Goal: Check status: Check status

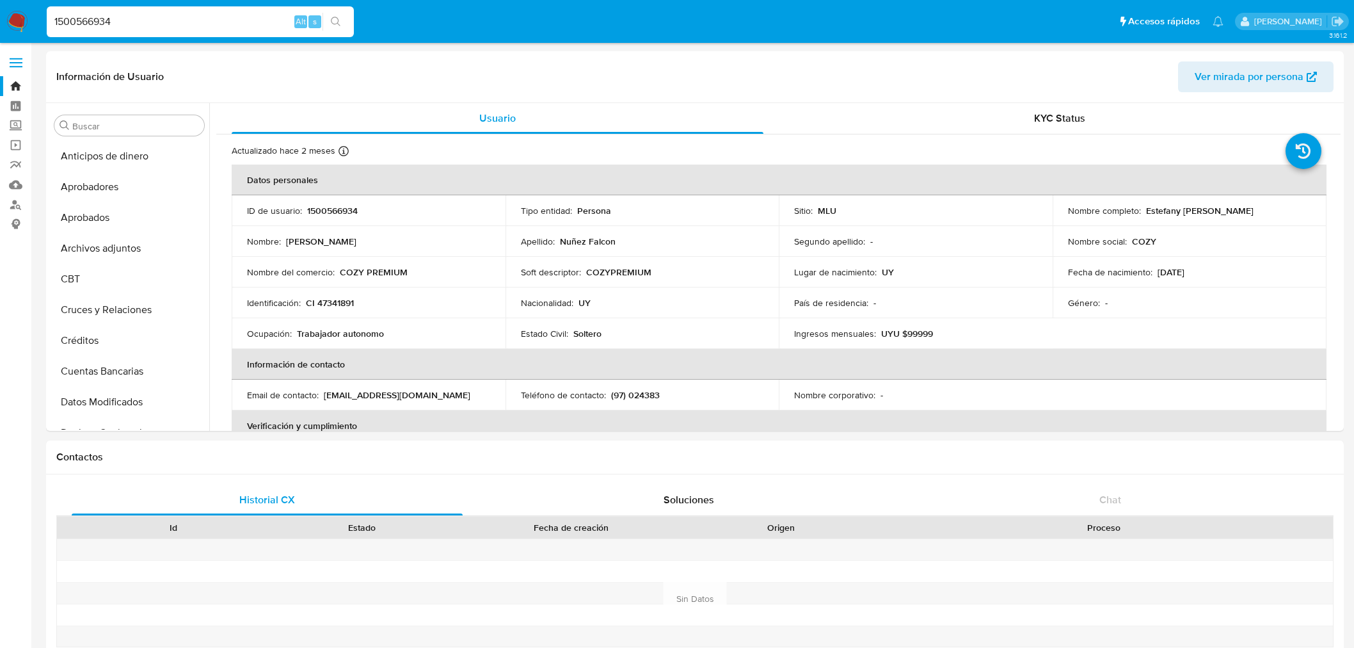
select select "10"
click at [109, 15] on input "1500566934" at bounding box center [200, 21] width 307 height 17
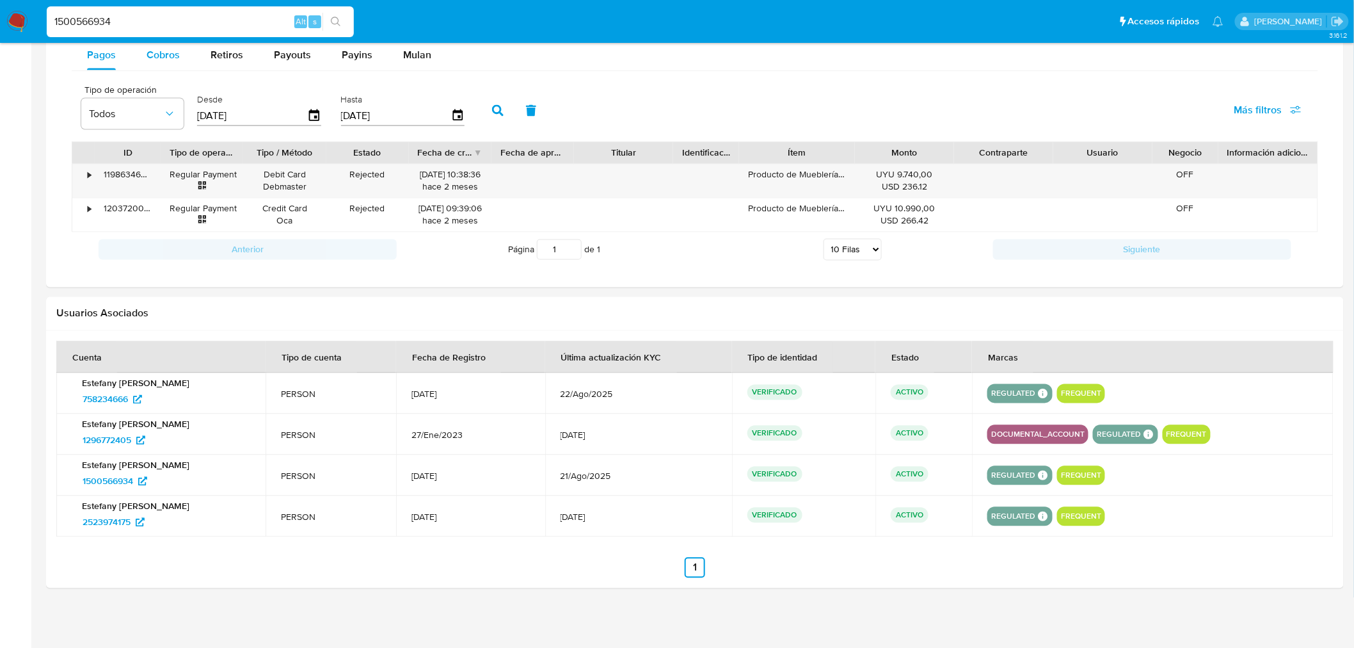
scroll to position [426, 0]
type input "536777510"
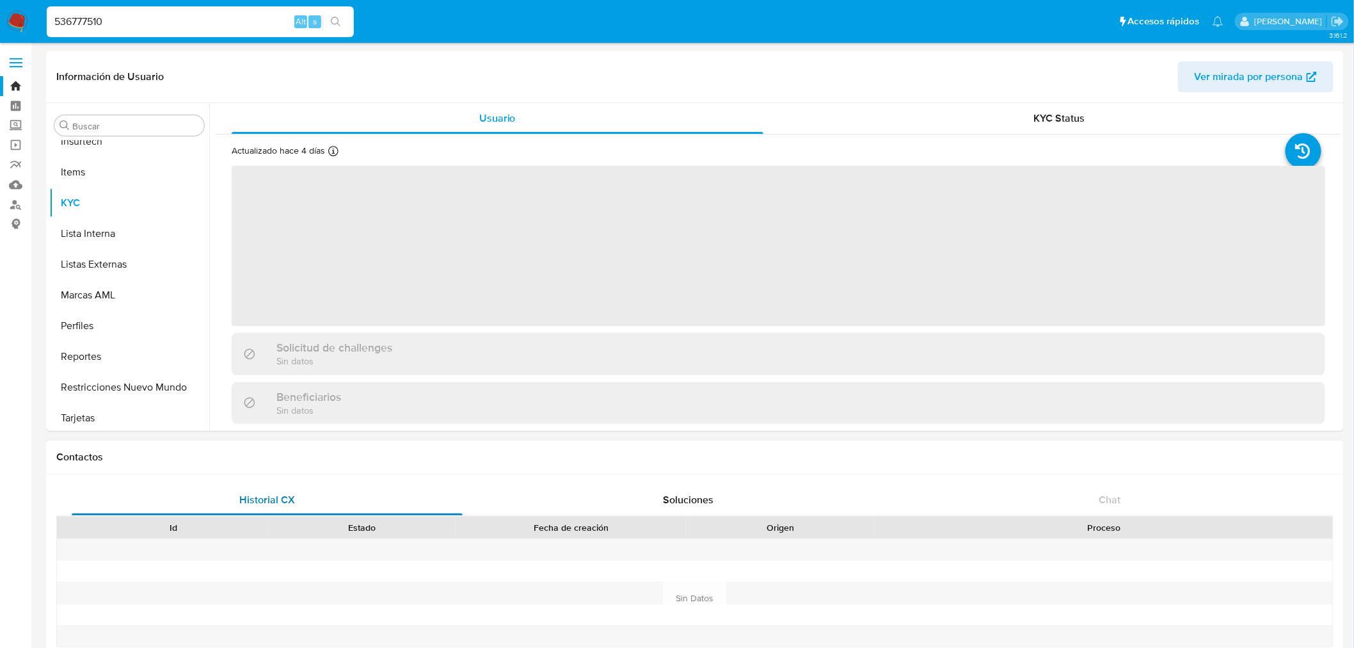
scroll to position [632, 0]
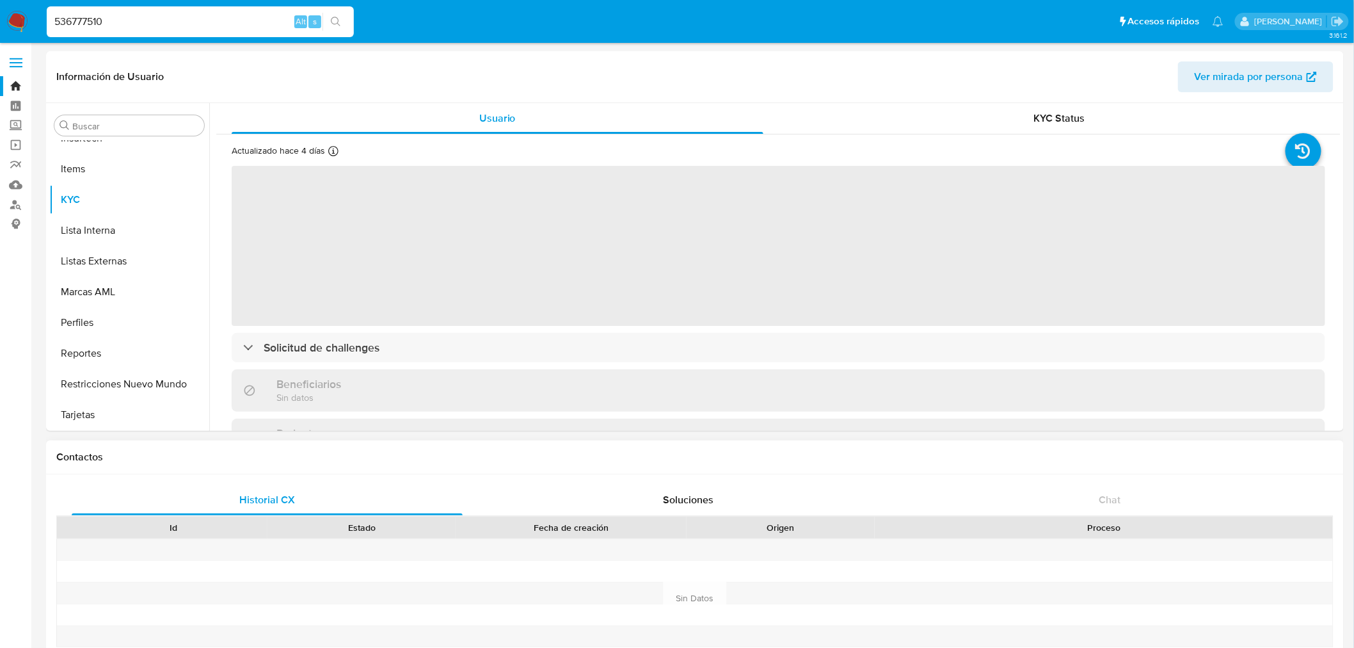
select select "10"
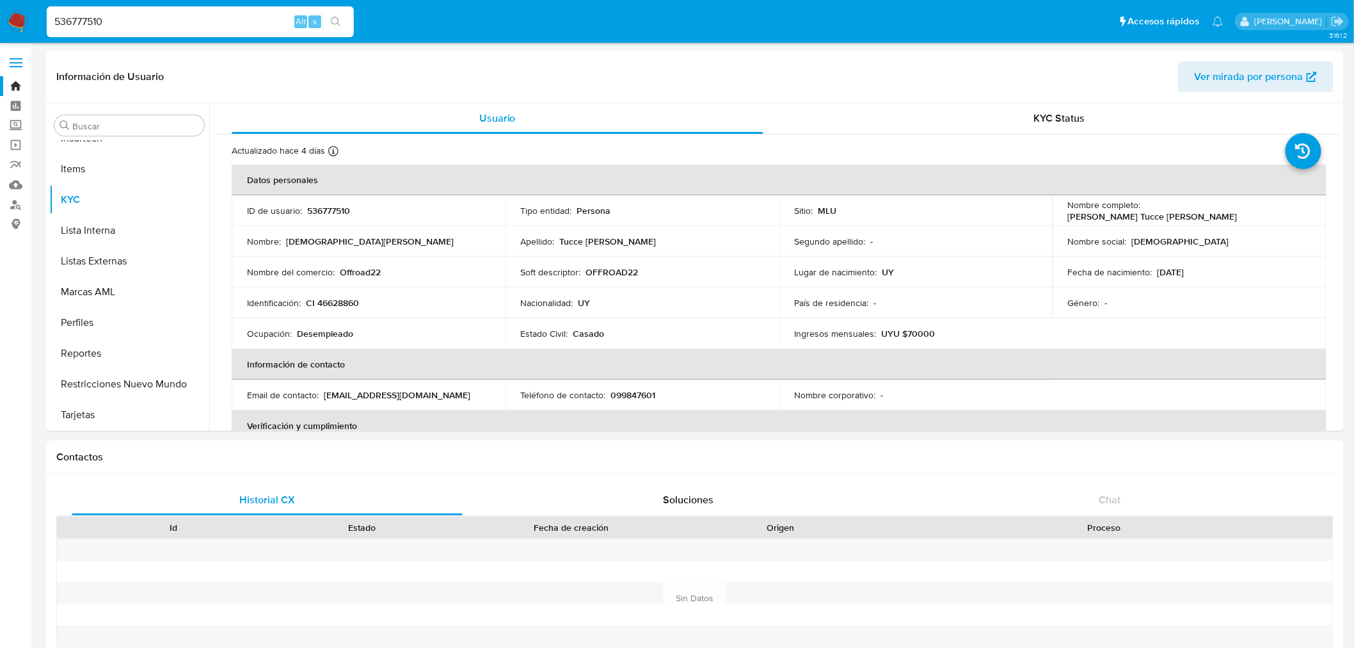
click at [101, 29] on input "536777510" at bounding box center [200, 21] width 307 height 17
paste input "44137693"
type input "544137693"
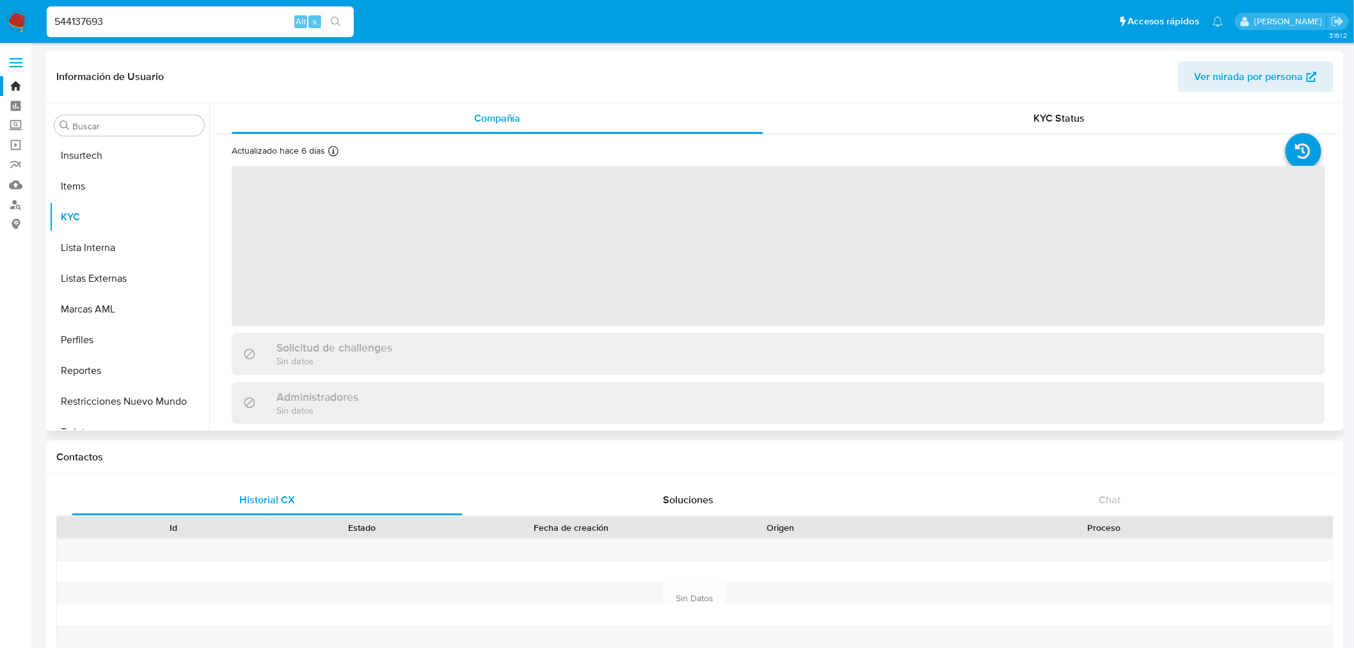
scroll to position [632, 0]
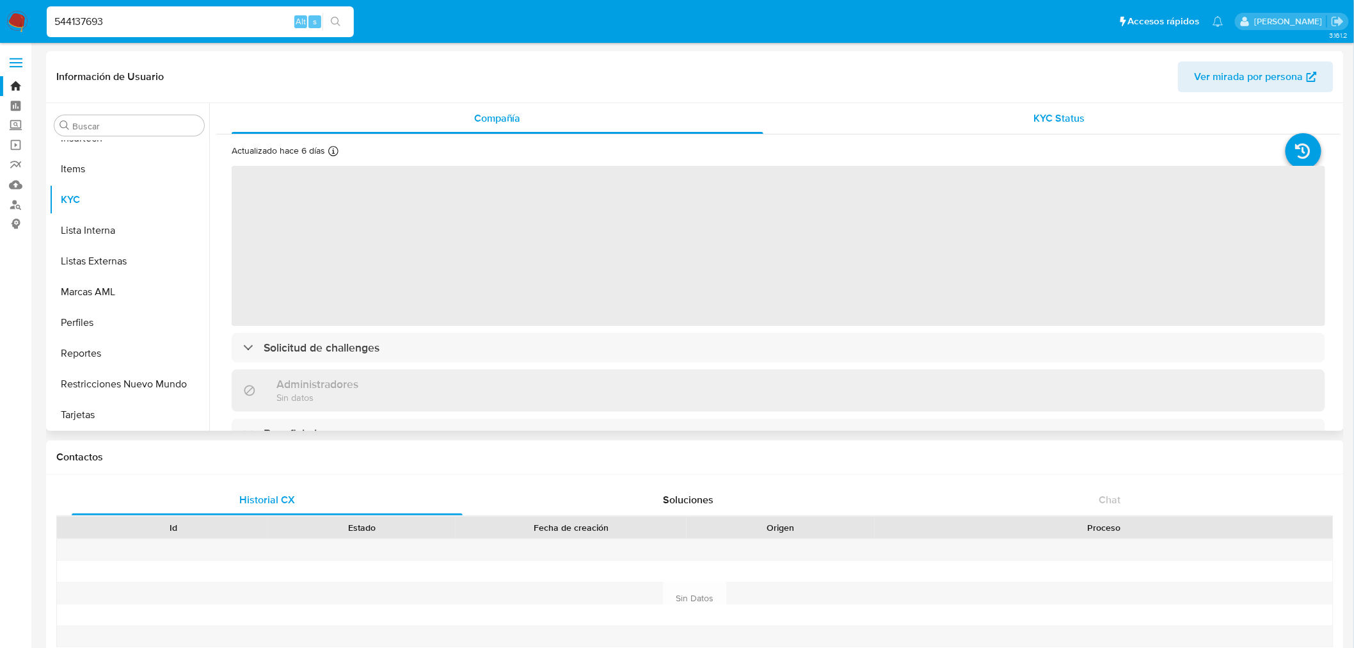
select select "10"
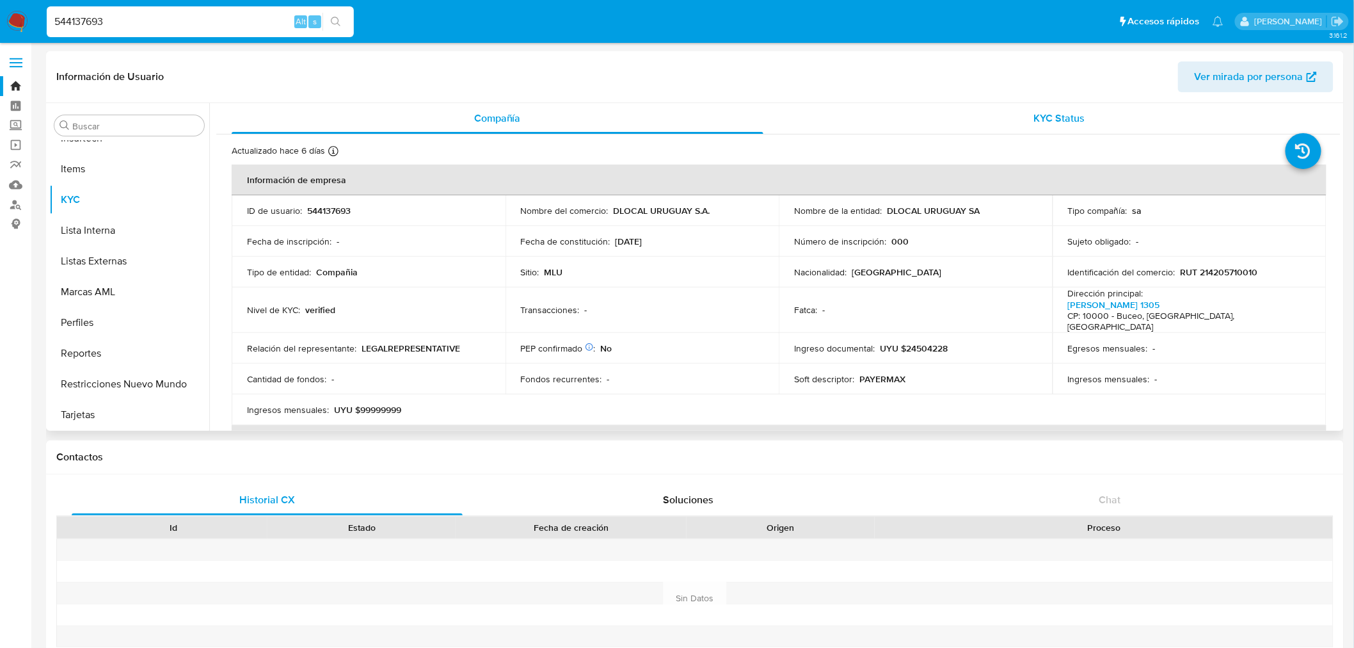
click at [1025, 119] on div "KYC Status" at bounding box center [1060, 118] width 532 height 31
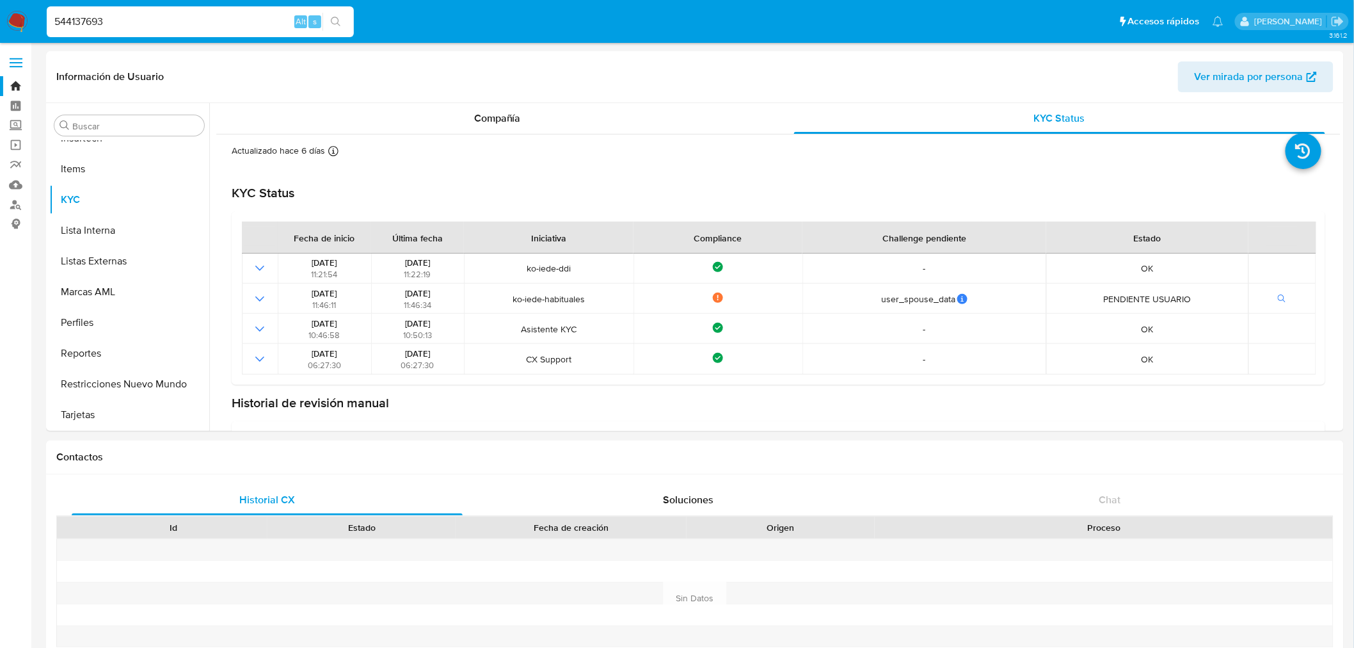
click at [122, 26] on input "544137693" at bounding box center [200, 21] width 307 height 17
paste input "177213972"
type input "1772139723"
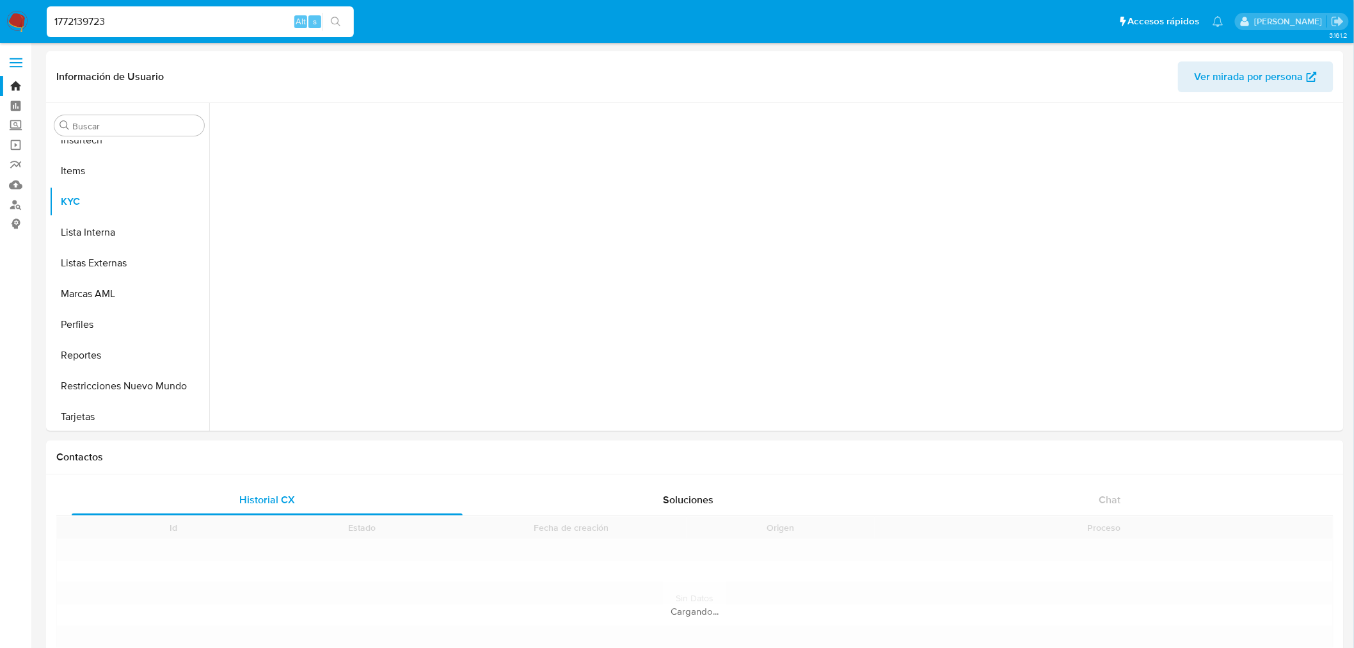
scroll to position [632, 0]
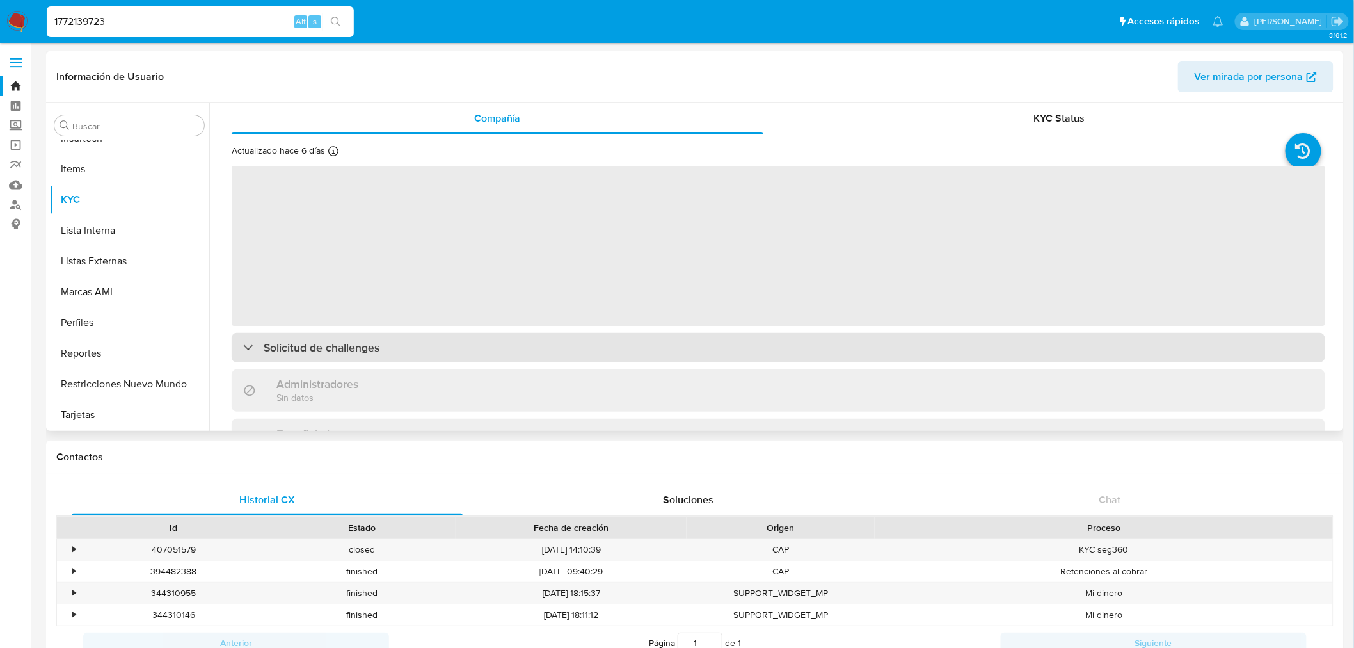
select select "10"
click at [589, 358] on div "Solicitud de challenges" at bounding box center [779, 347] width 1094 height 29
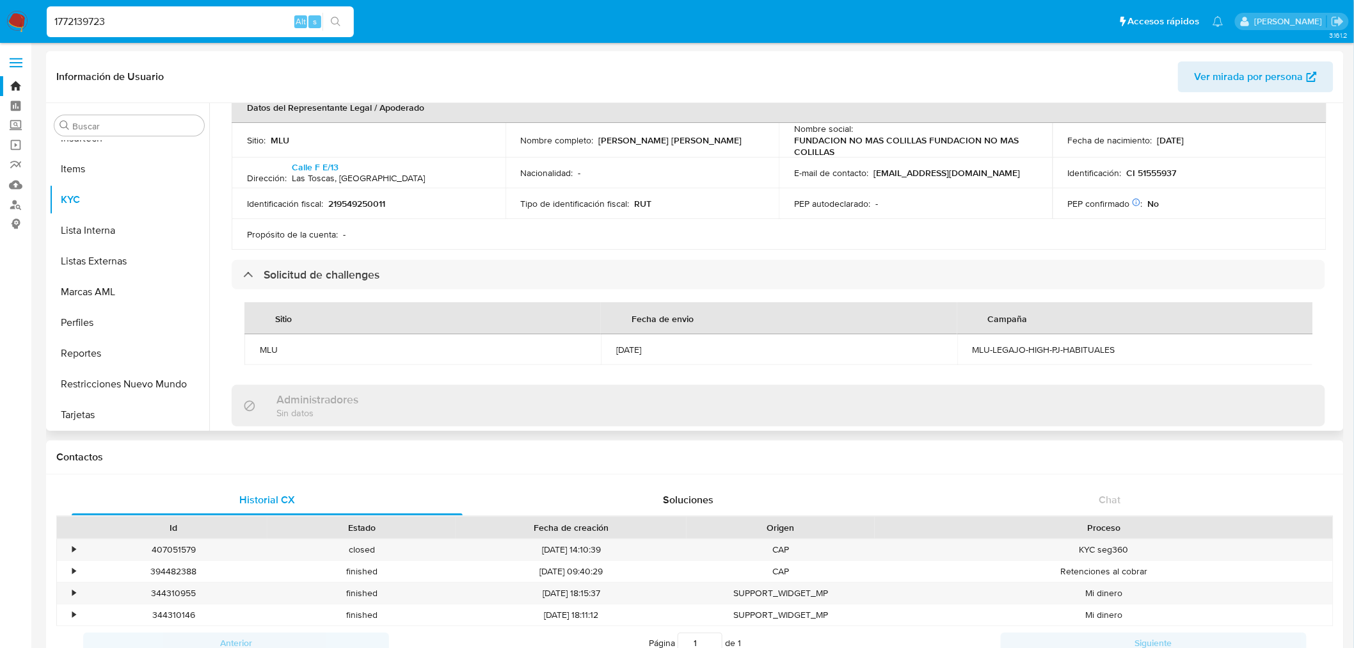
scroll to position [355, 0]
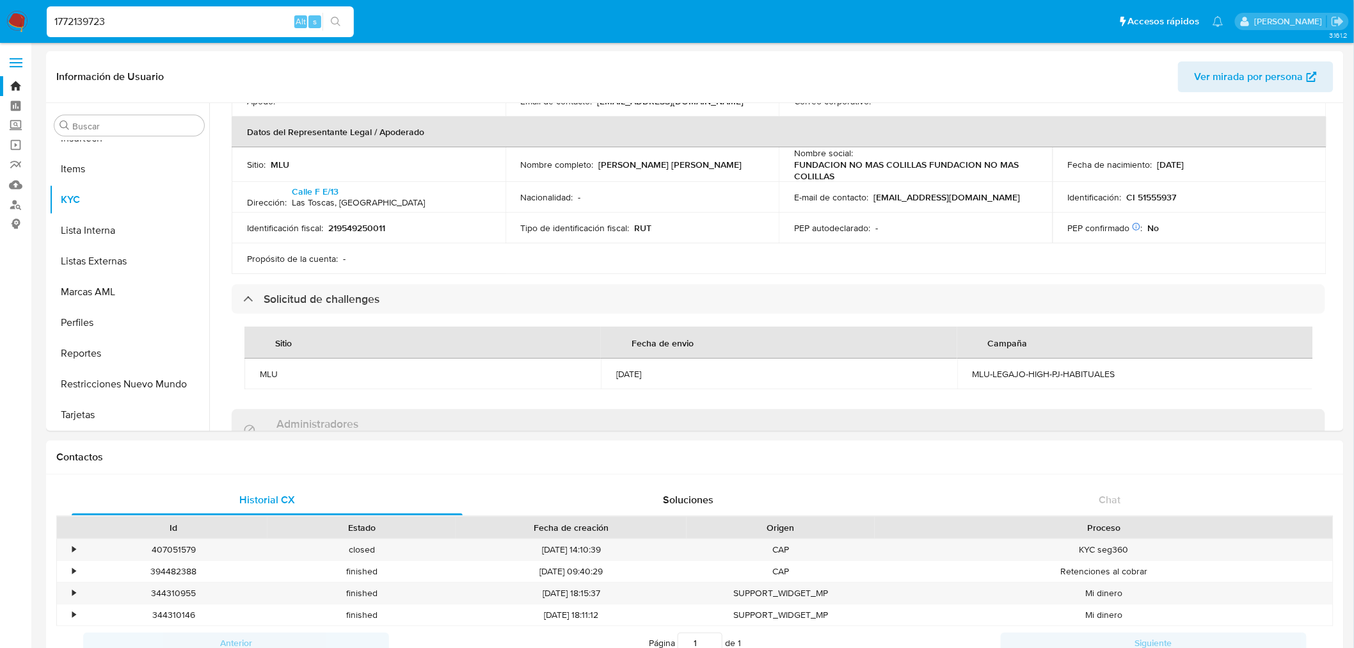
click at [105, 17] on input "1772139723" at bounding box center [200, 21] width 307 height 17
paste input "980799298"
type input "1980799298"
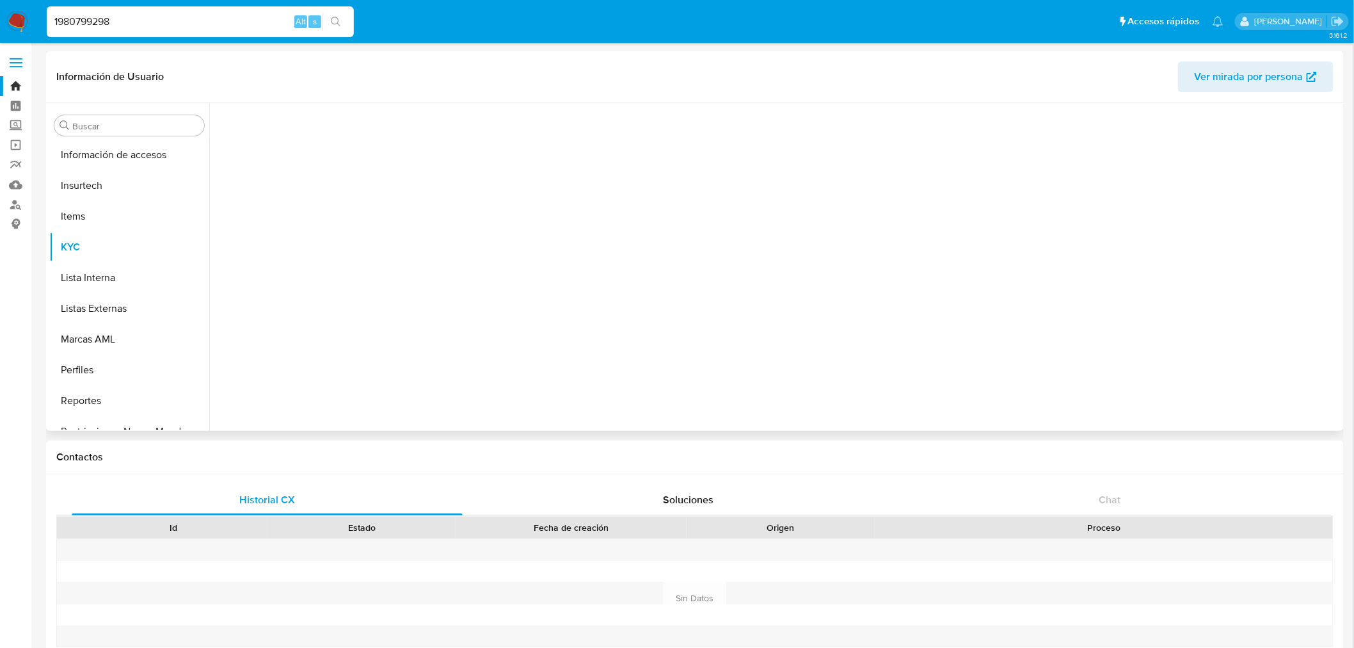
scroll to position [632, 0]
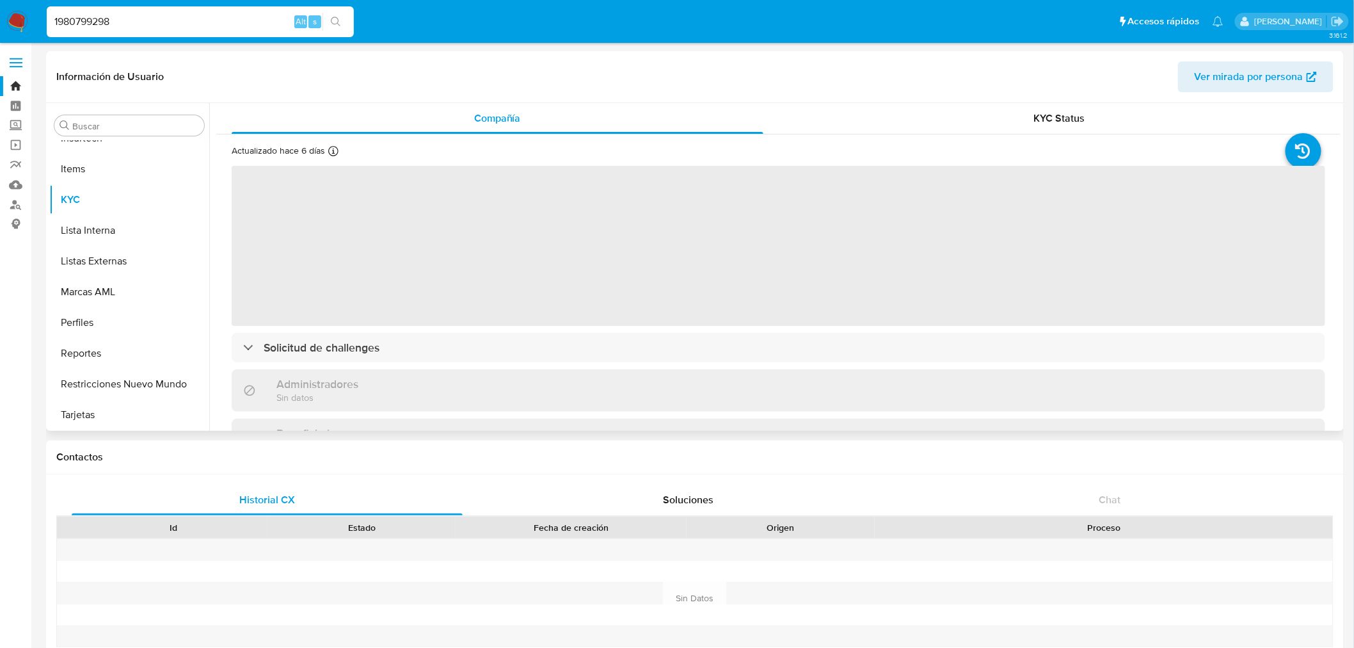
select select "10"
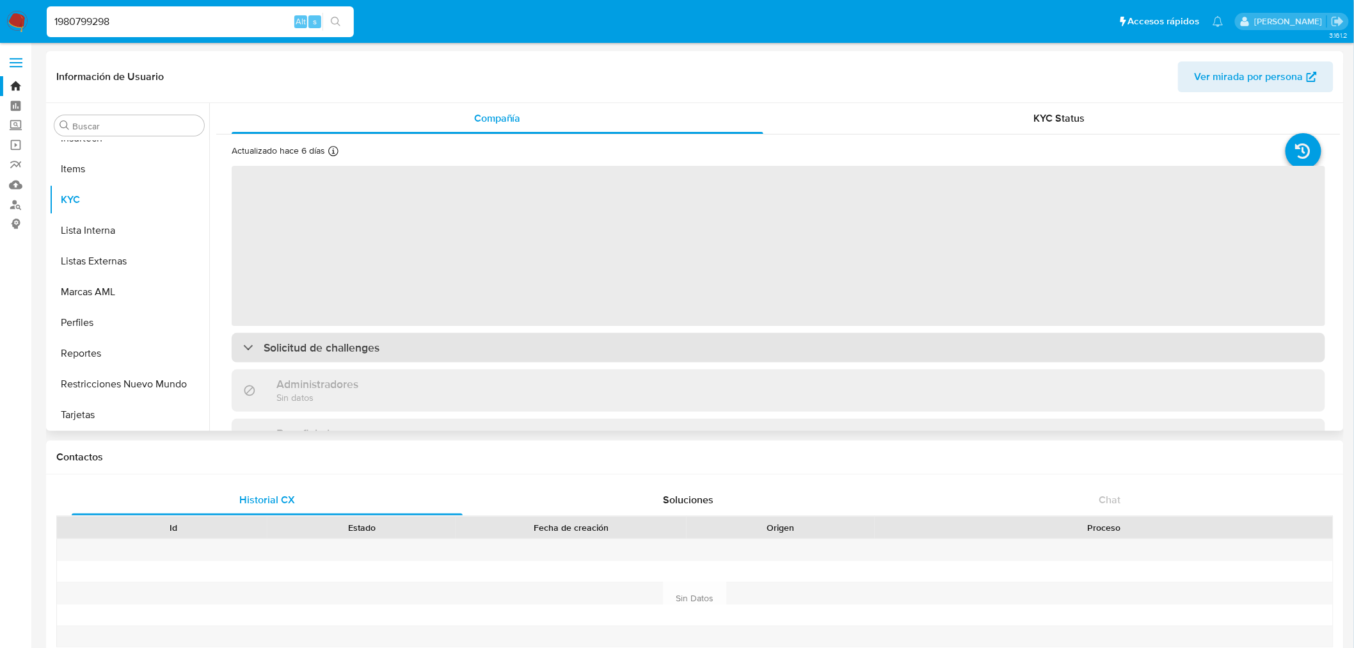
click at [490, 340] on div "Solicitud de challenges" at bounding box center [779, 347] width 1094 height 29
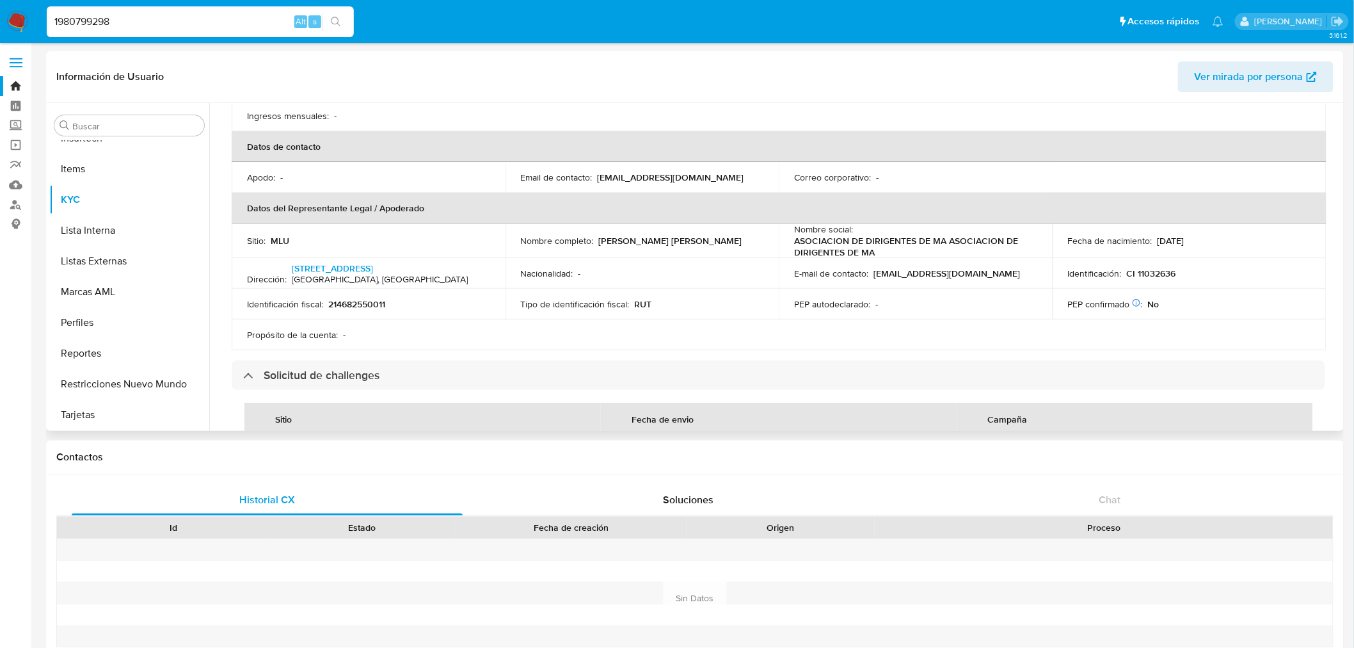
scroll to position [568, 0]
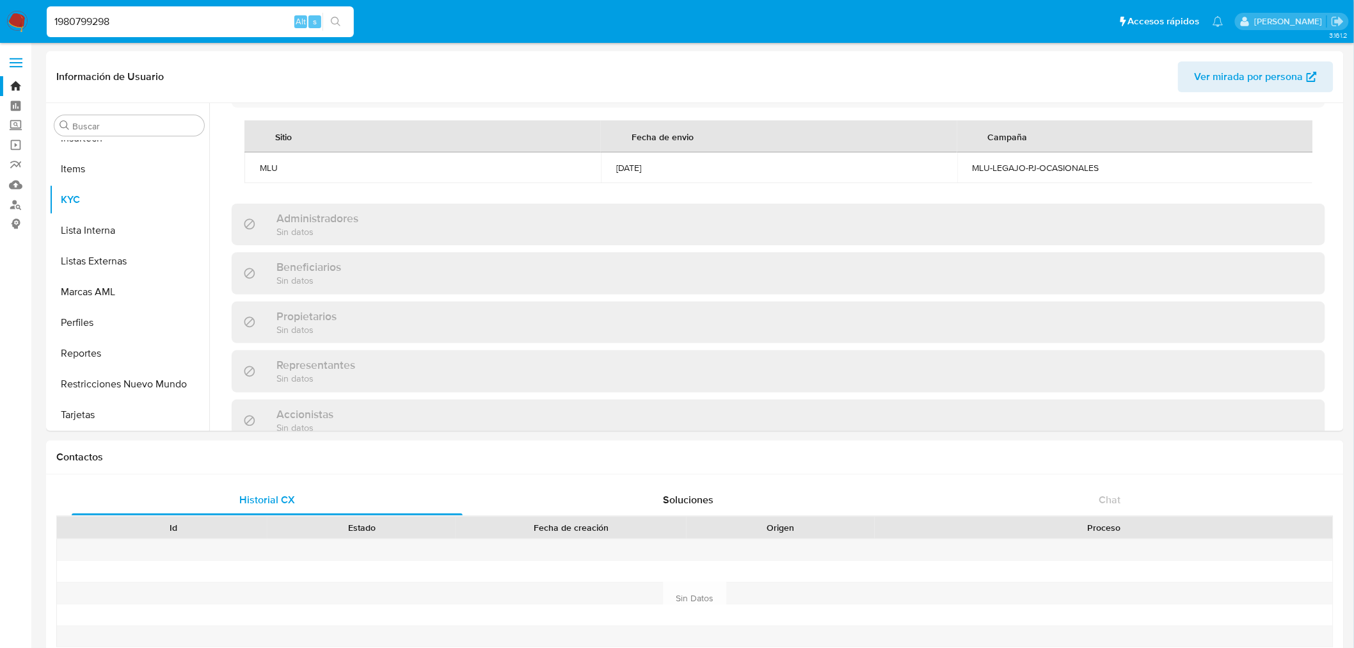
click at [90, 13] on input "1980799298" at bounding box center [200, 21] width 307 height 17
paste input "43259294"
type input "143259294"
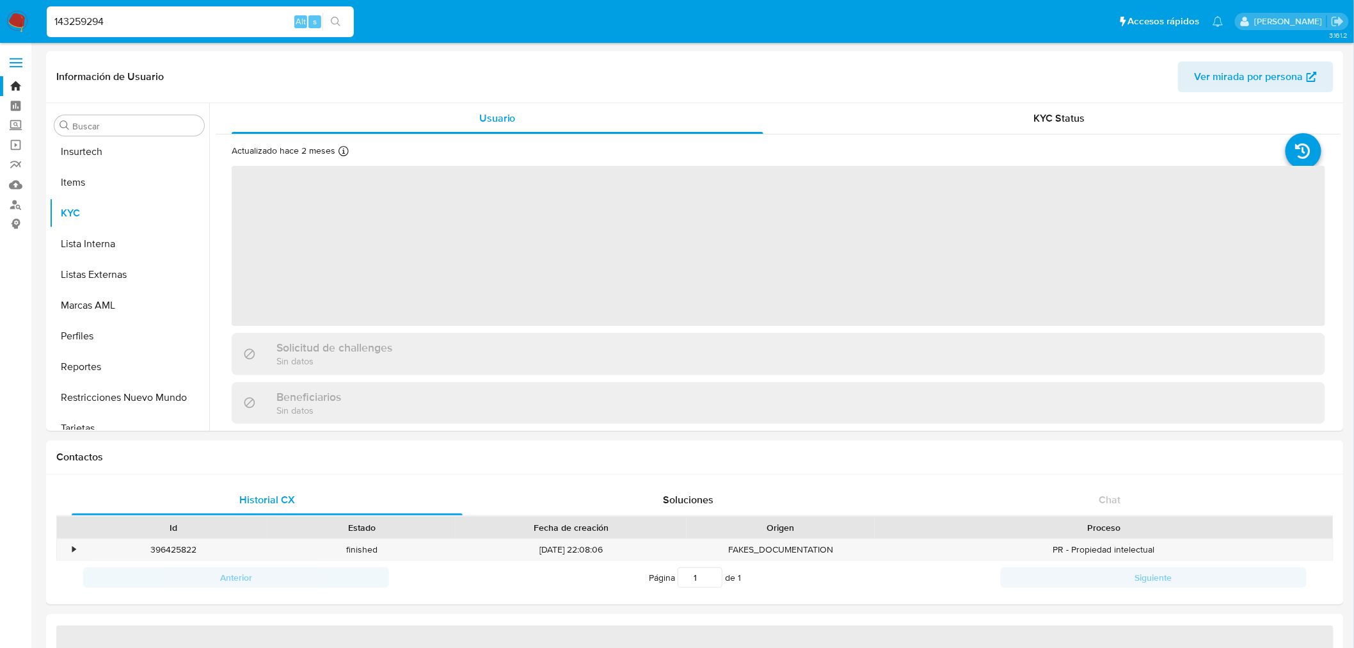
scroll to position [632, 0]
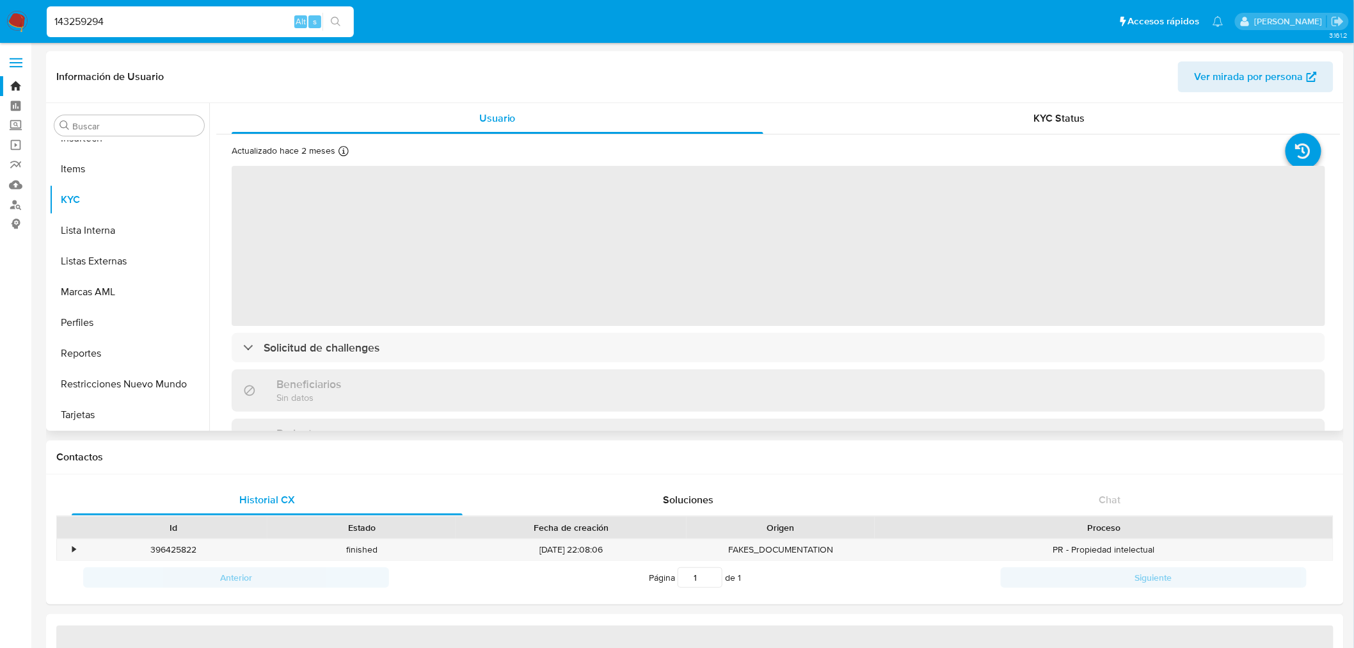
select select "10"
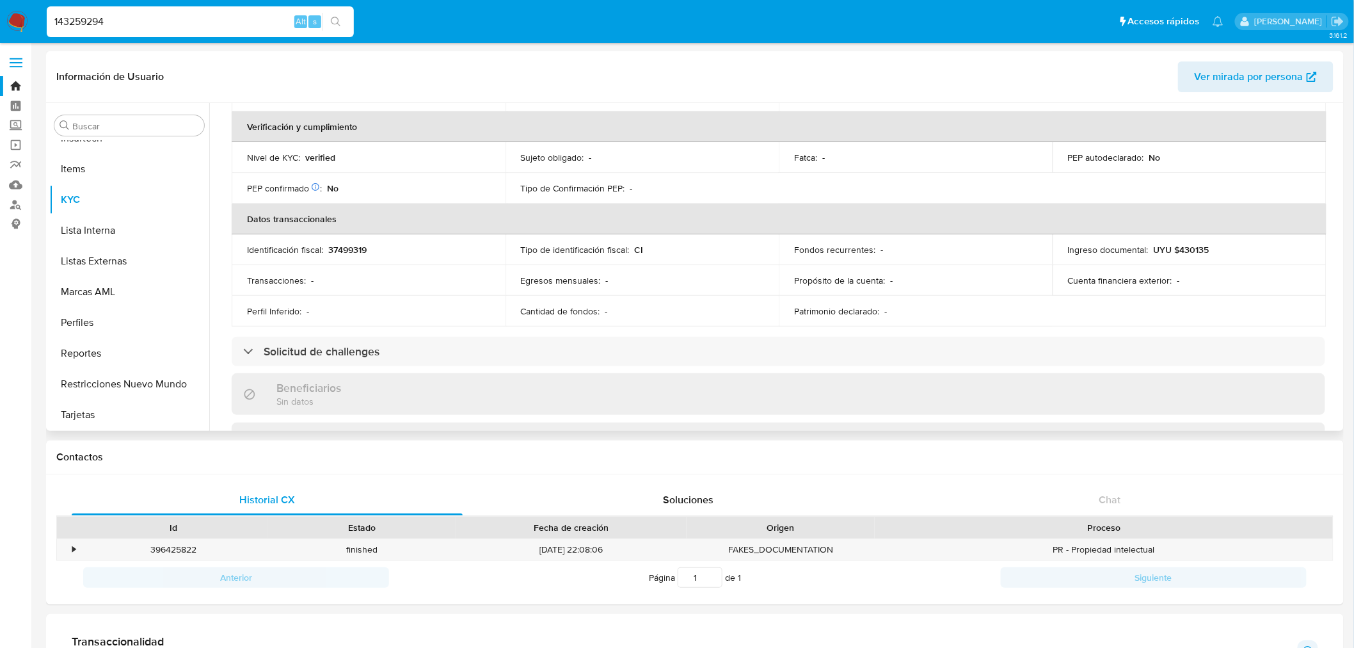
scroll to position [426, 0]
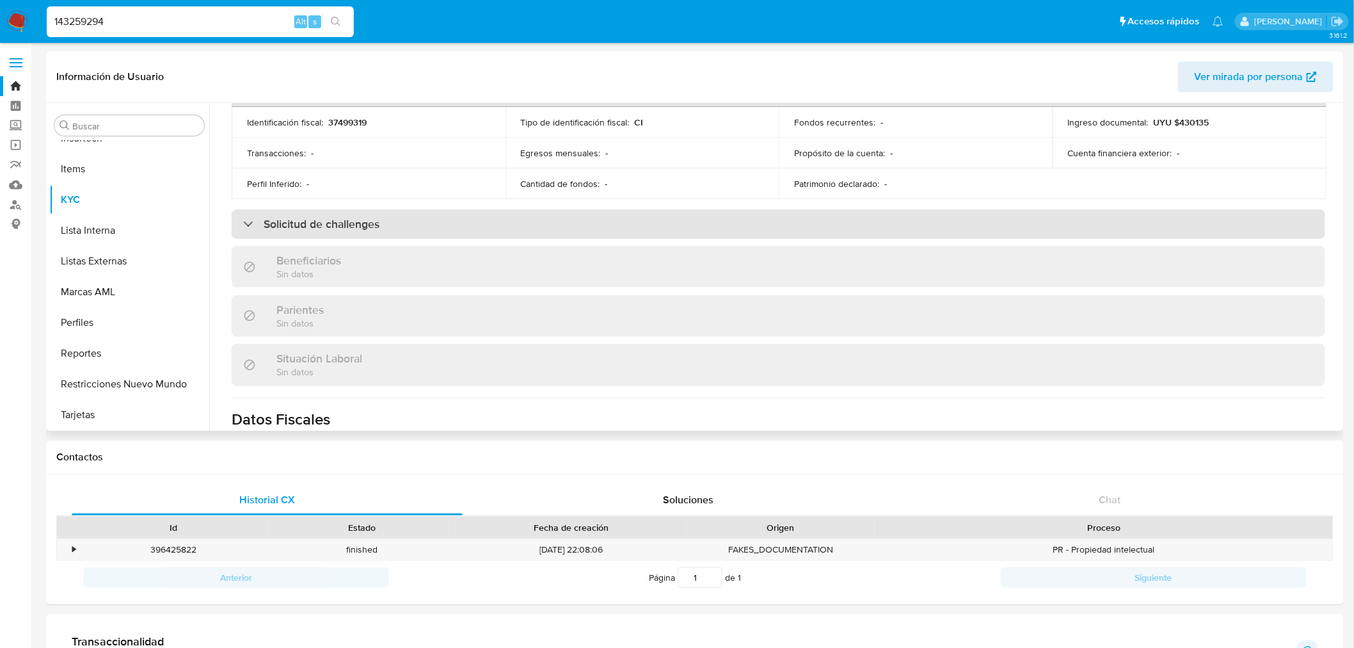
click at [420, 221] on div "Solicitud de challenges" at bounding box center [779, 223] width 1094 height 29
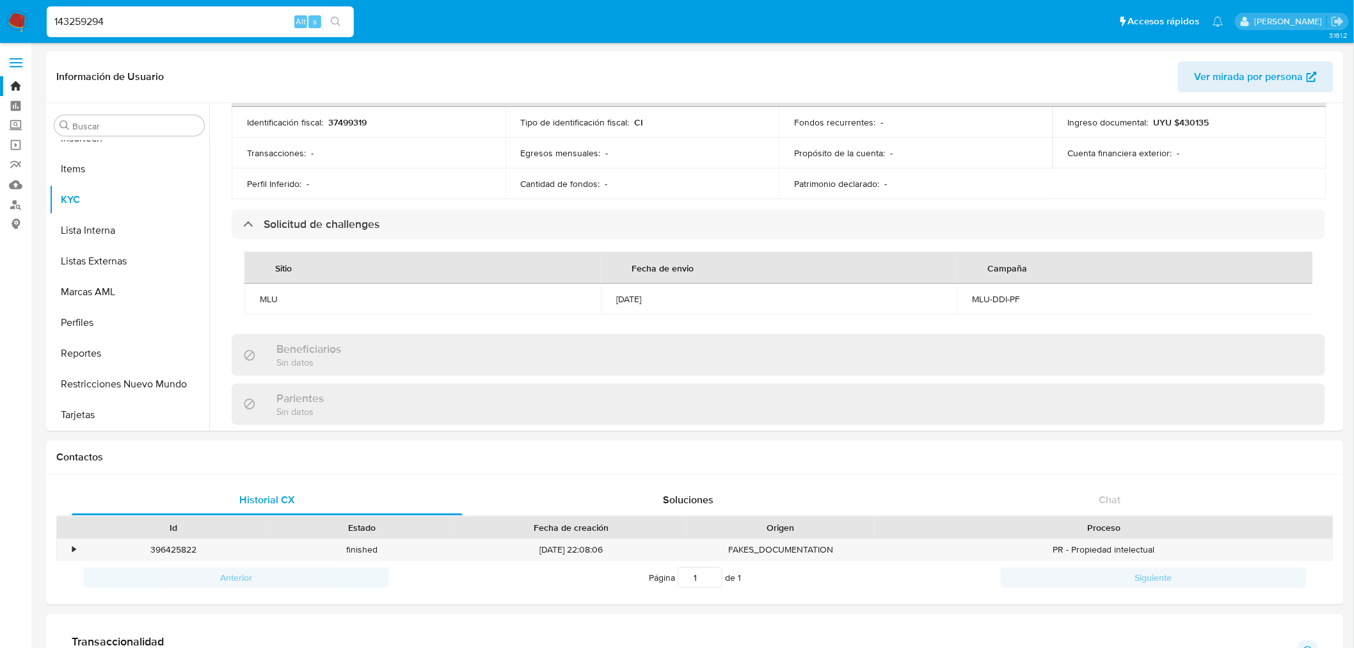
click at [112, 31] on div "143259294 Alt s" at bounding box center [200, 21] width 307 height 31
click at [116, 24] on input "143259294" at bounding box center [200, 21] width 307 height 17
paste input "971905839"
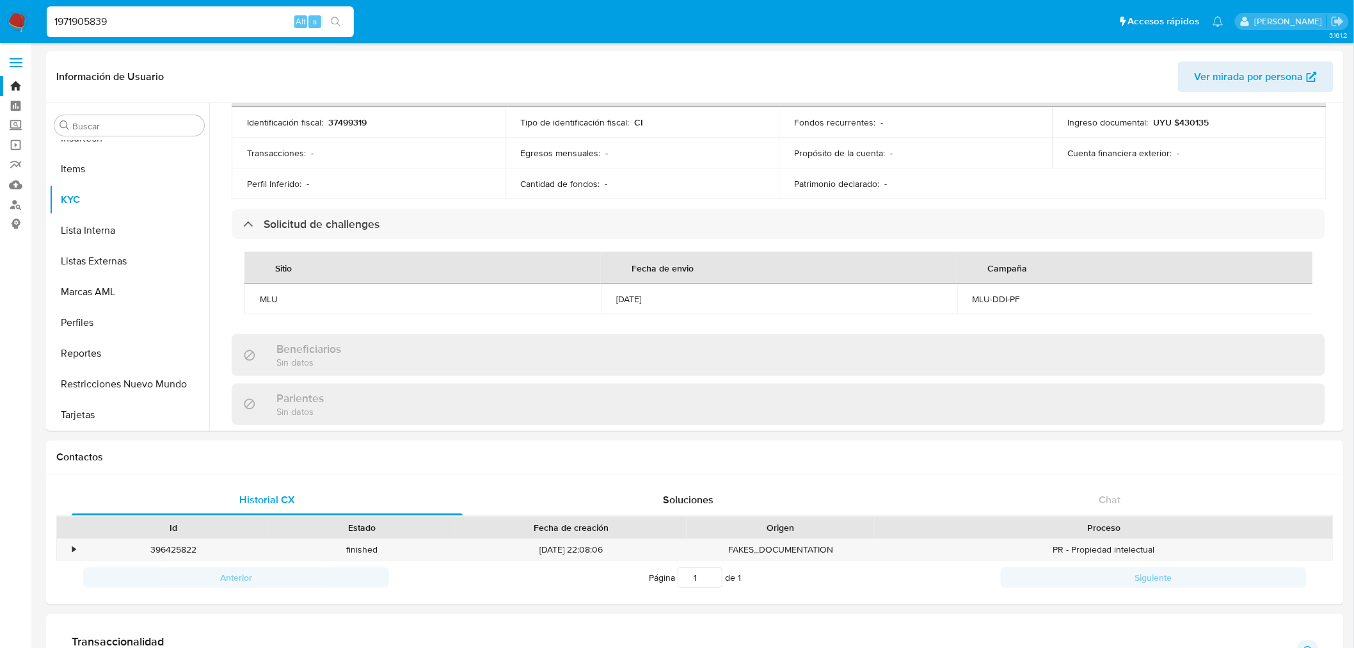
type input "1971905839"
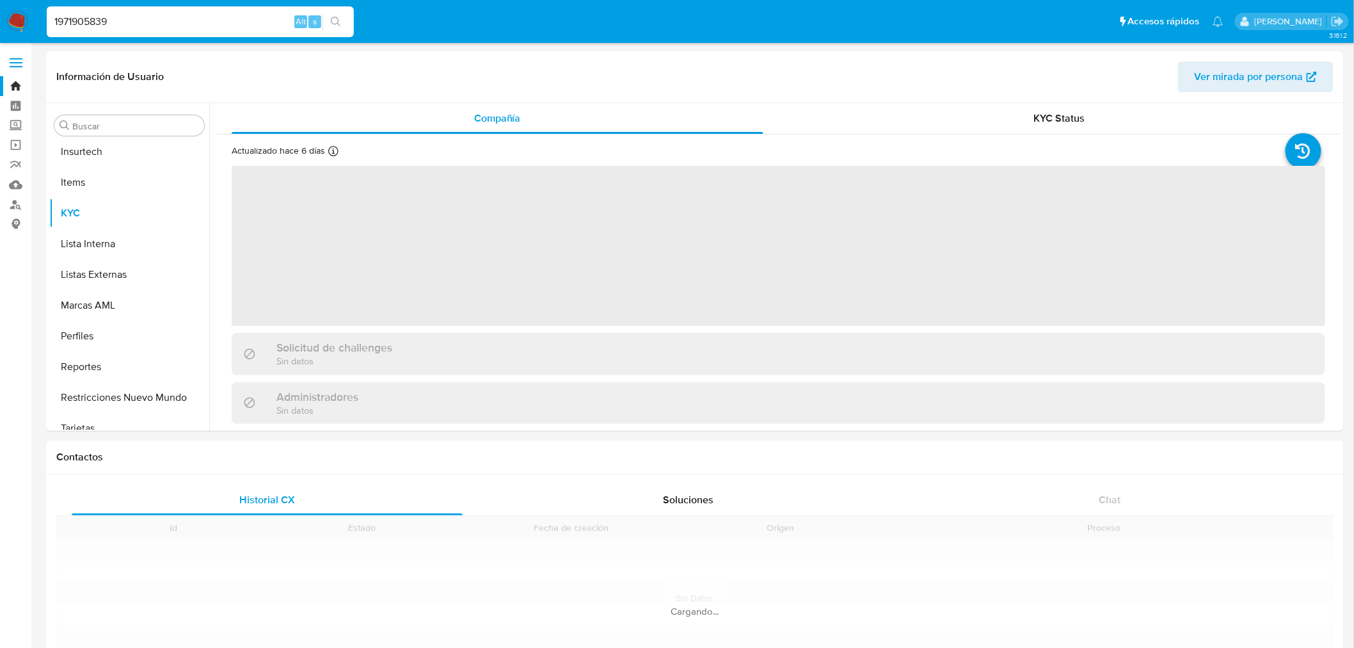
scroll to position [632, 0]
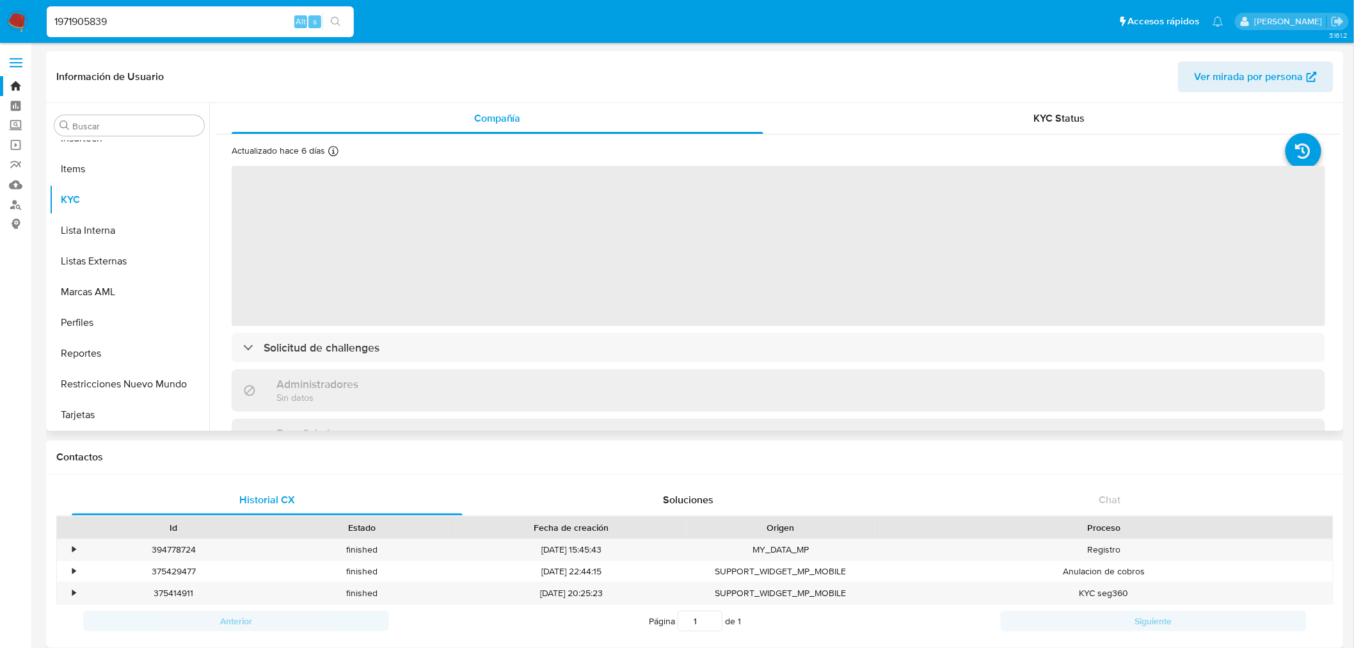
select select "10"
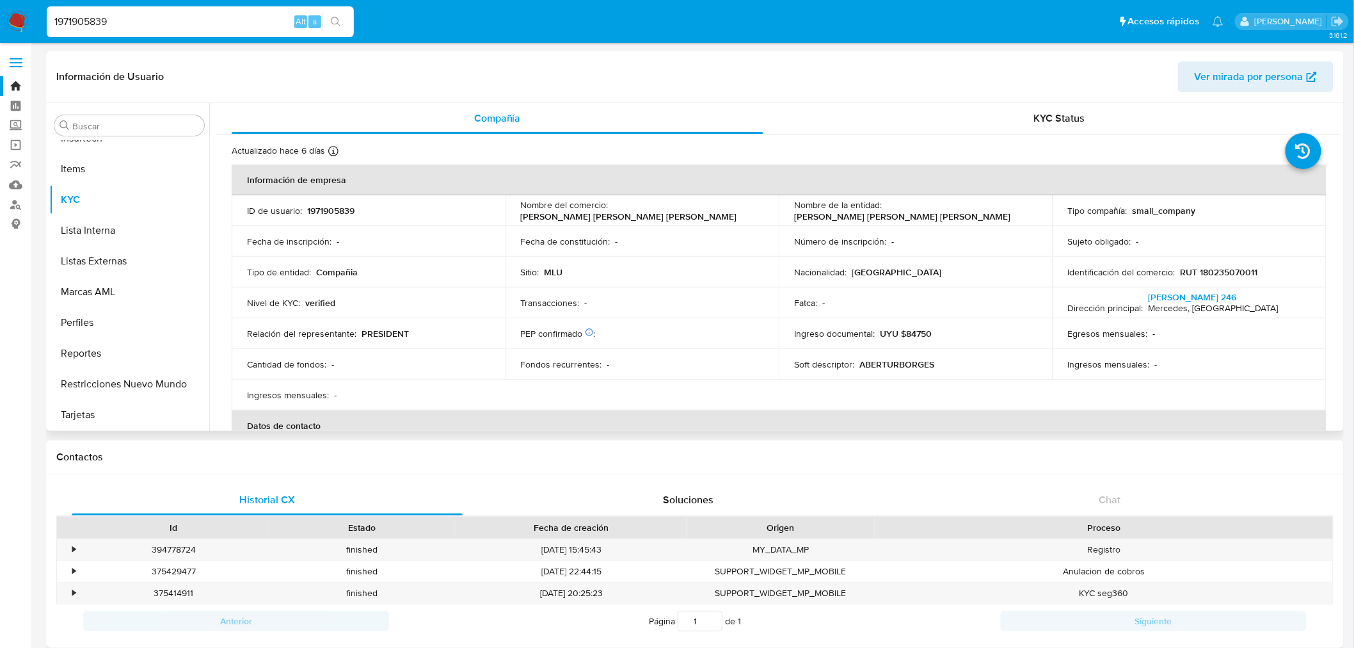
click at [616, 309] on td "Transacciones : -" at bounding box center [643, 302] width 274 height 31
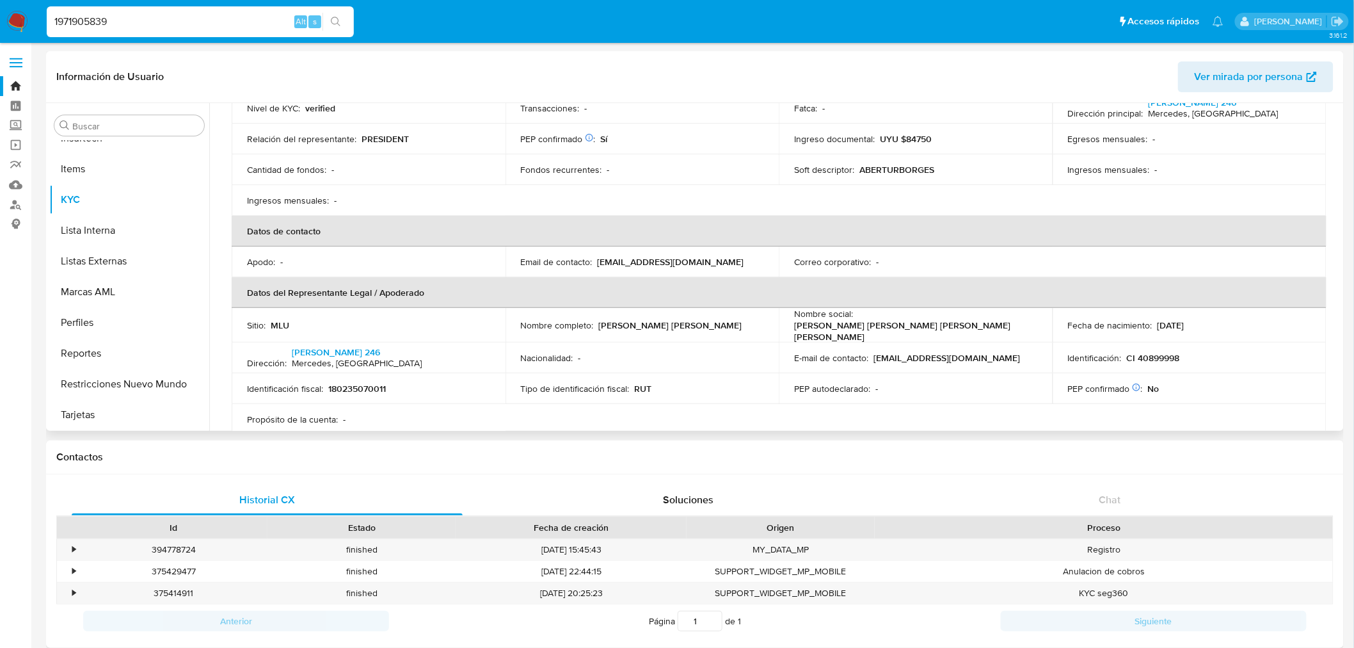
scroll to position [284, 0]
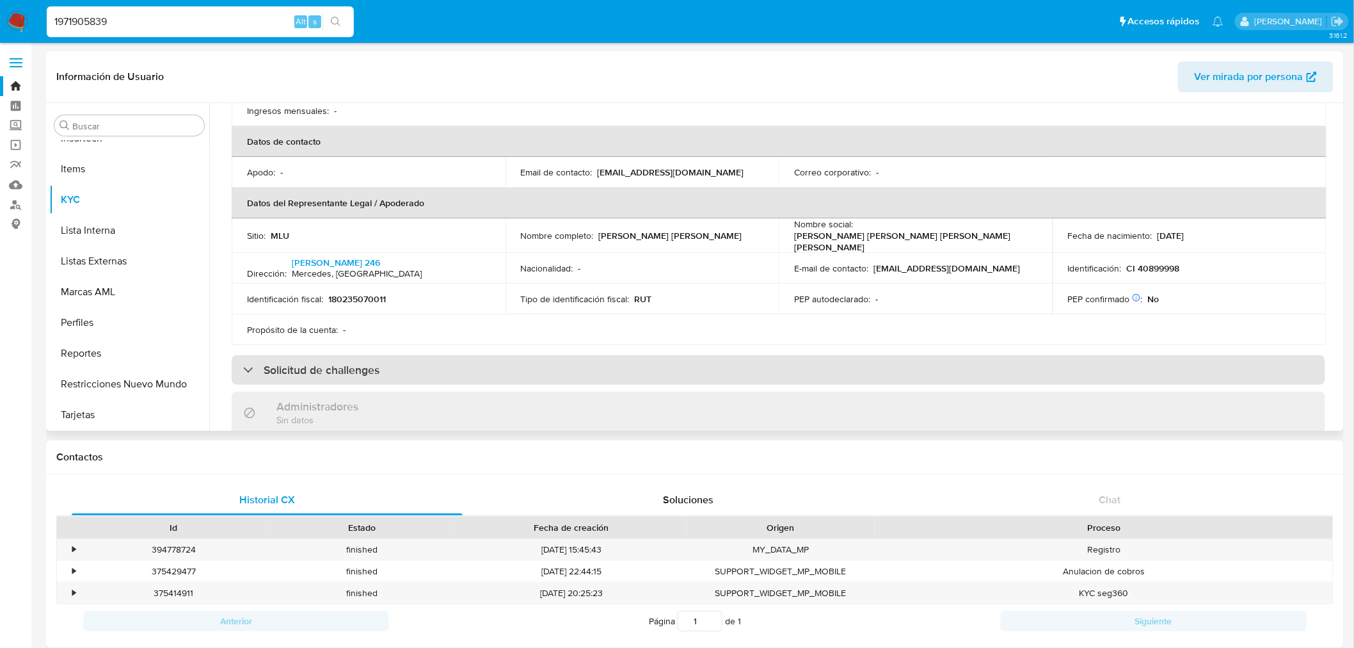
click at [602, 370] on div "Solicitud de challenges" at bounding box center [779, 369] width 1094 height 29
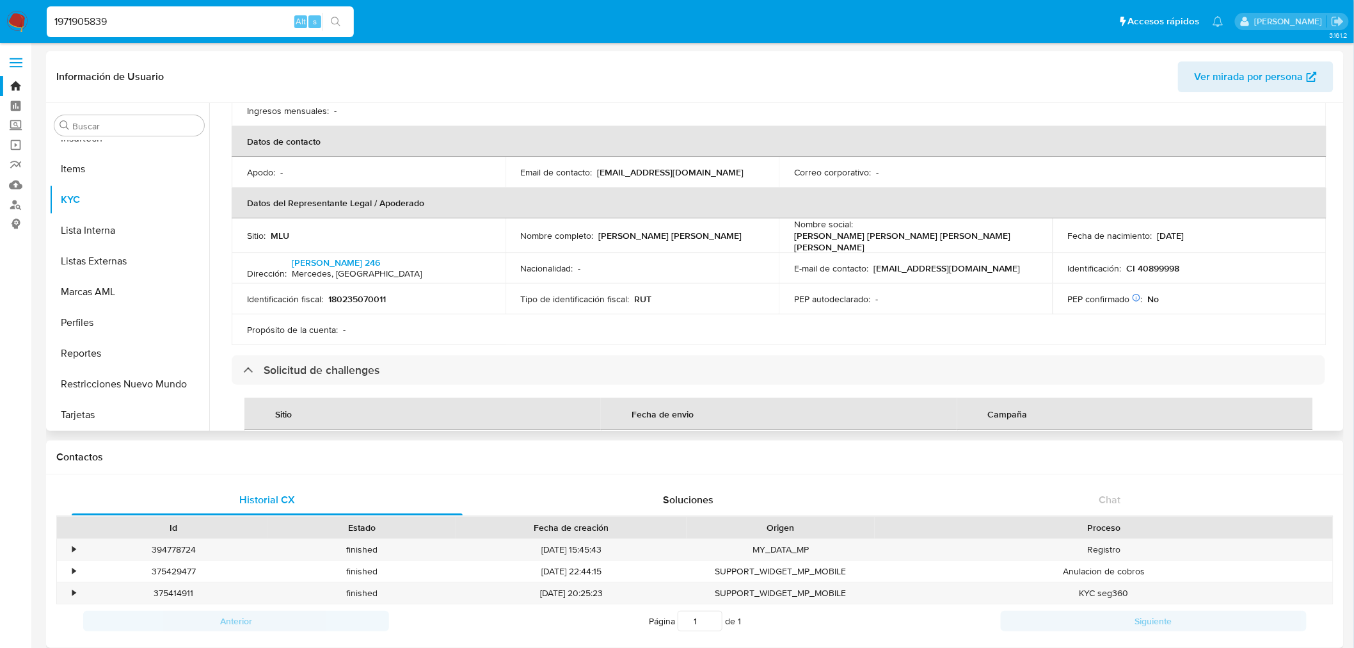
scroll to position [568, 0]
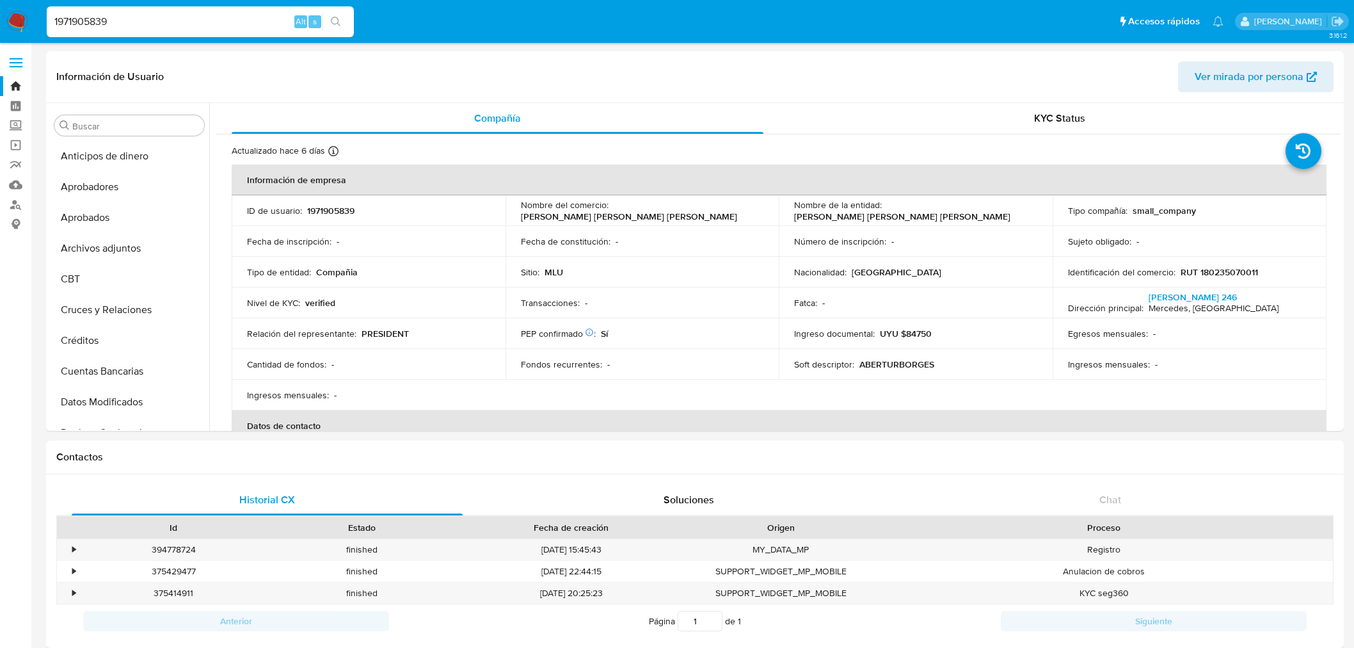
select select "10"
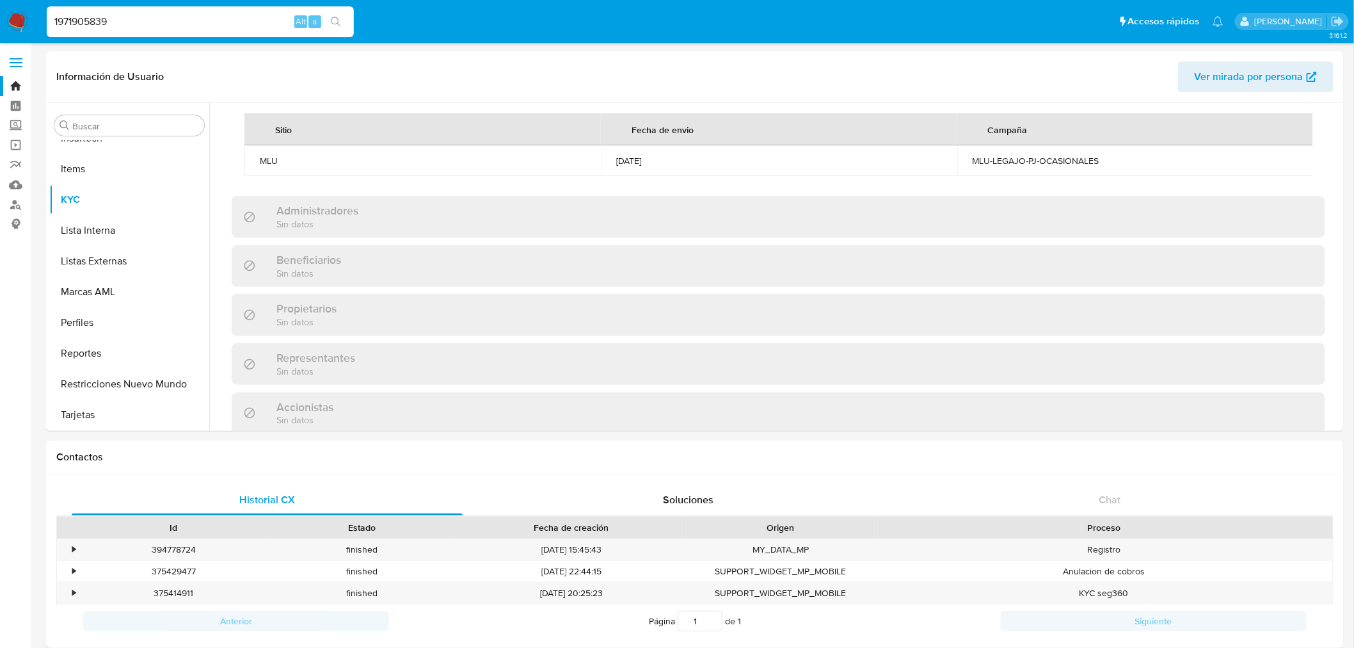
click at [99, 20] on input "1971905839" at bounding box center [200, 21] width 307 height 17
paste input "227247678"
type input "1227247678"
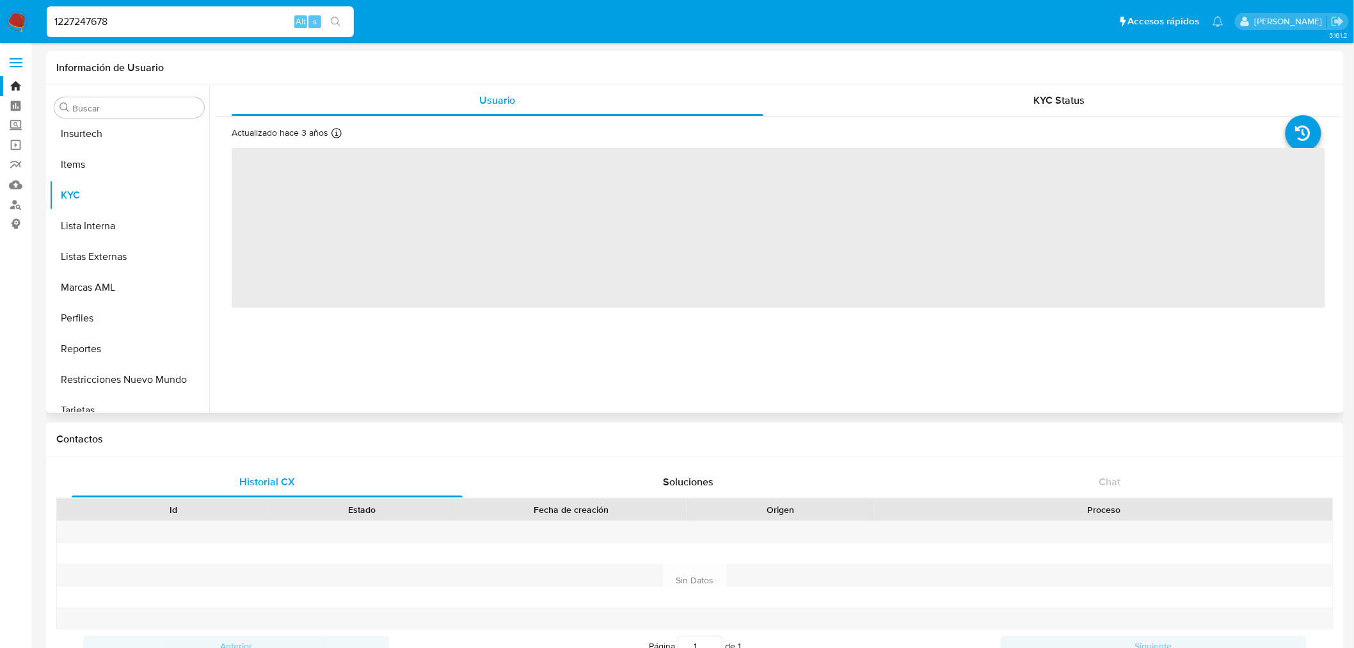
scroll to position [632, 0]
select select "10"
